Goal: Information Seeking & Learning: Learn about a topic

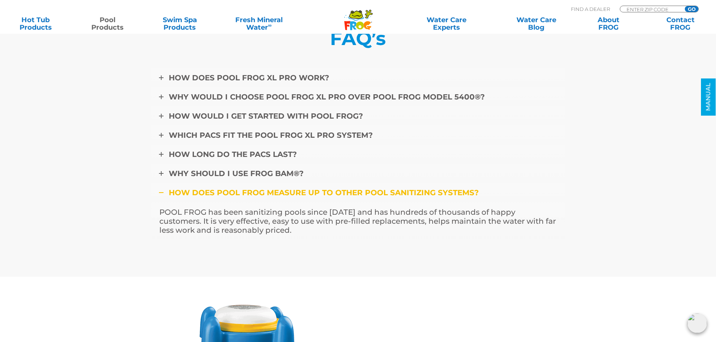
click at [116, 25] on link "Pool Products" at bounding box center [108, 23] width 56 height 15
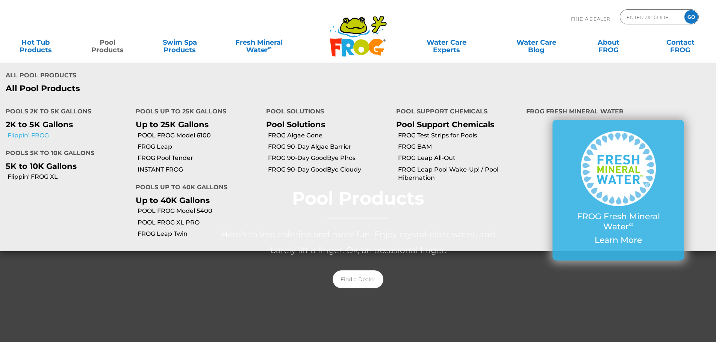
click at [32, 132] on link "Flippin’ FROG" at bounding box center [69, 136] width 123 height 8
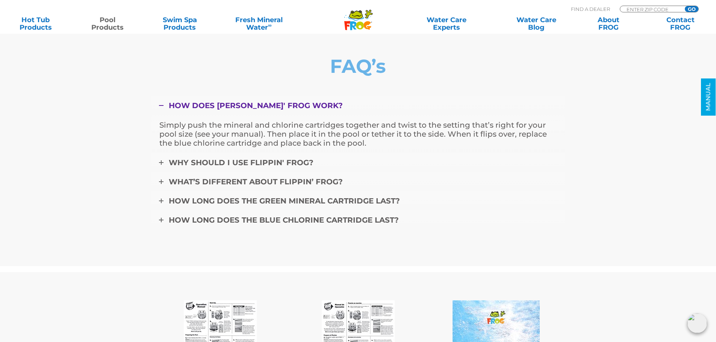
scroll to position [2631, 0]
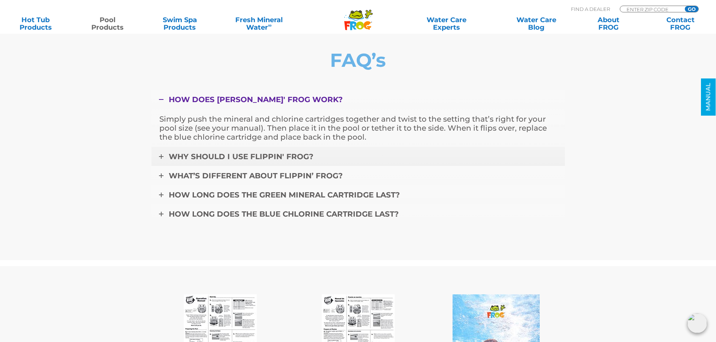
click at [246, 155] on span "Why should I use Flippin' FROG?" at bounding box center [241, 156] width 145 height 9
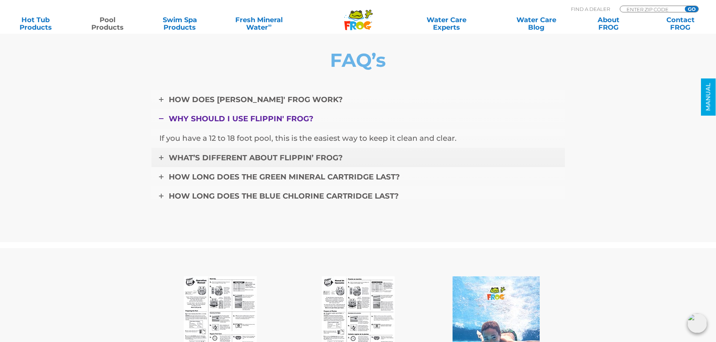
click at [269, 159] on span "What’s different about Flippin’ FROG?" at bounding box center [256, 157] width 174 height 9
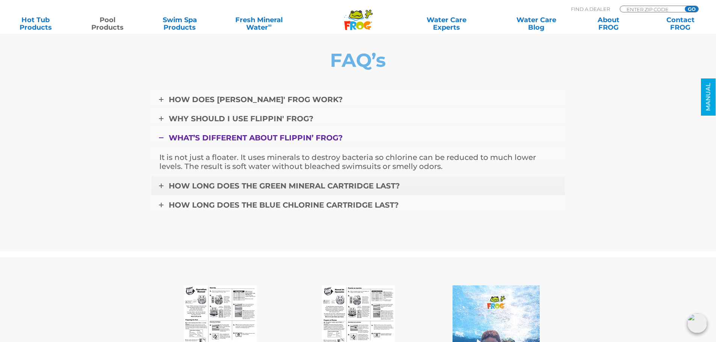
click at [266, 188] on span "How long does the green mineral cartridge last?" at bounding box center [284, 186] width 231 height 9
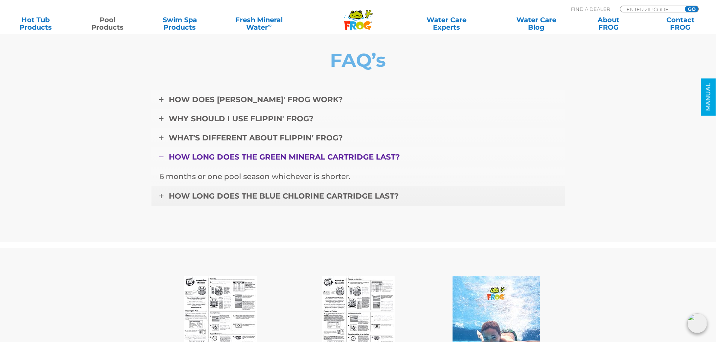
click at [266, 203] on link "How long does the blue chlorine cartridge last?" at bounding box center [357, 196] width 413 height 20
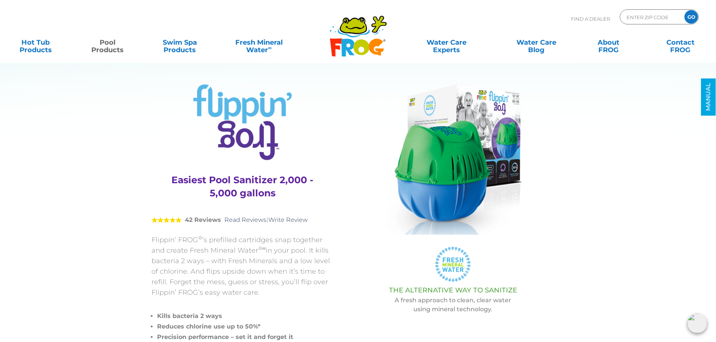
scroll to position [38, 0]
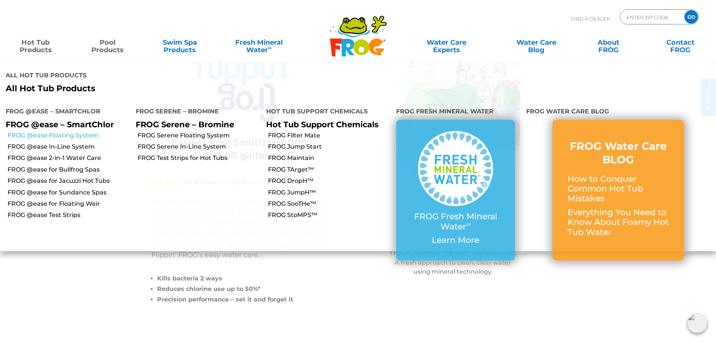
click at [41, 132] on link "FROG @ease Floating System" at bounding box center [69, 136] width 123 height 8
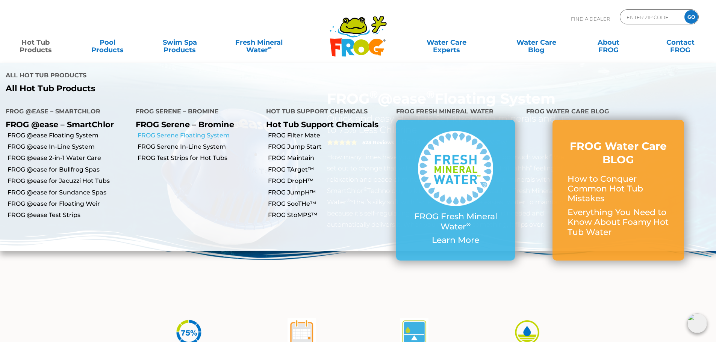
click at [203, 132] on link "FROG Serene Floating System" at bounding box center [199, 136] width 123 height 8
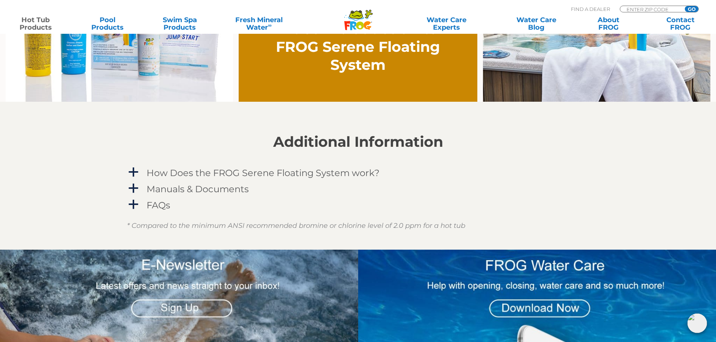
scroll to position [714, 0]
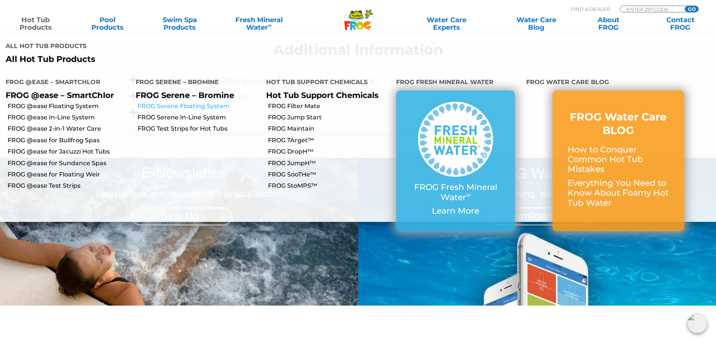
click at [199, 102] on link "FROG Serene Floating System" at bounding box center [199, 106] width 123 height 8
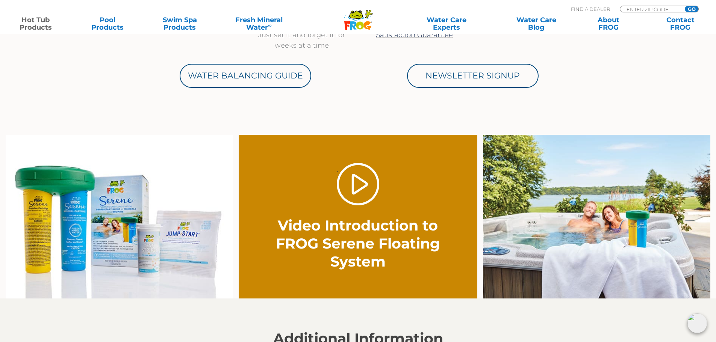
scroll to position [601, 0]
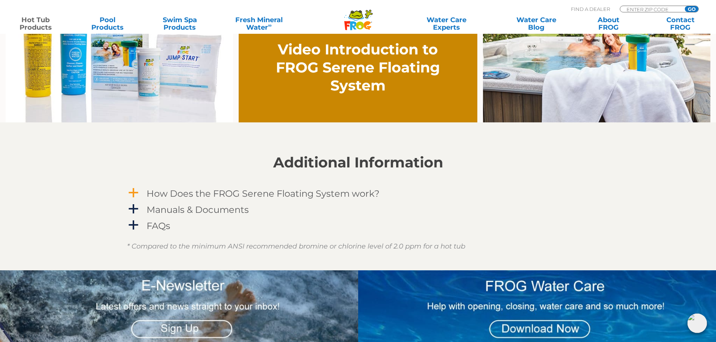
click at [222, 189] on h4 "How Does the FROG Serene Floating System work?" at bounding box center [263, 194] width 233 height 10
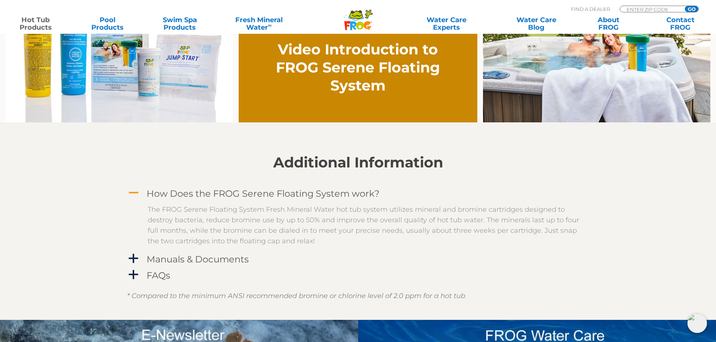
scroll to position [639, 0]
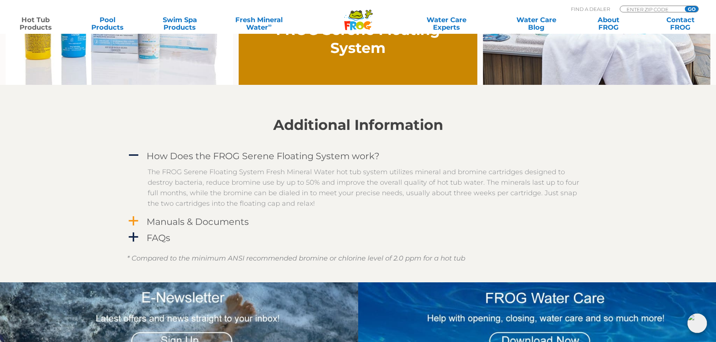
click at [188, 221] on h4 "Manuals & Documents" at bounding box center [198, 222] width 102 height 10
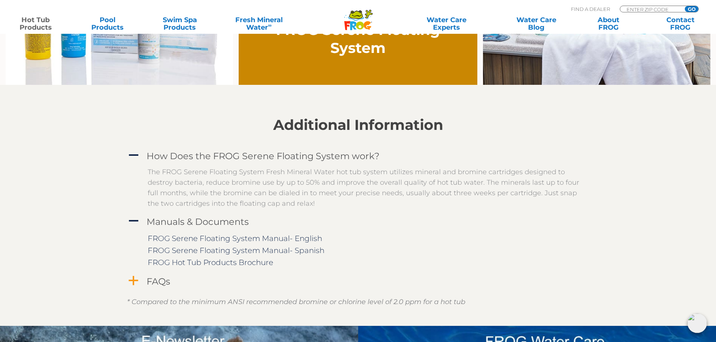
click at [156, 278] on h4 "FAQs" at bounding box center [159, 282] width 24 height 10
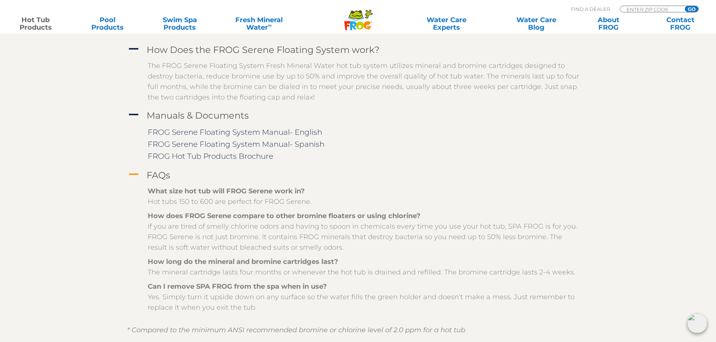
scroll to position [789, 0]
